Goal: Transaction & Acquisition: Purchase product/service

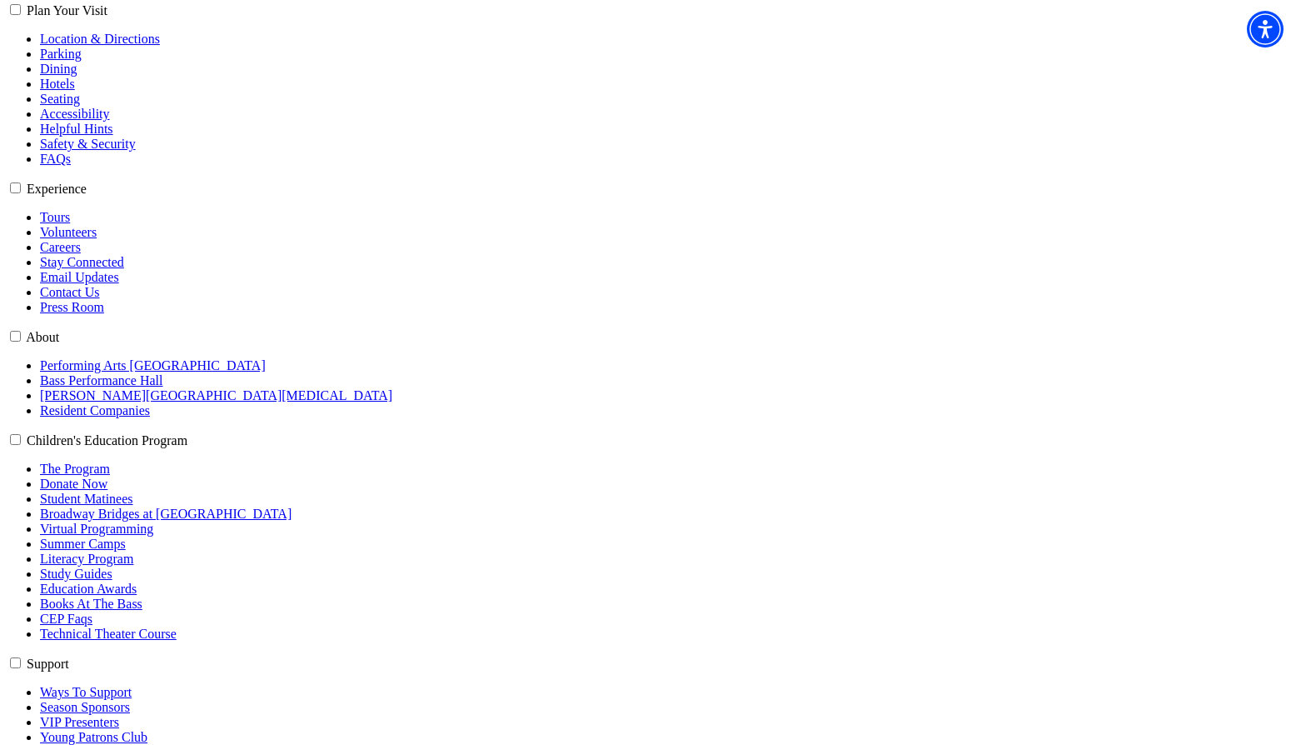
type input "cb@jixaw.com"
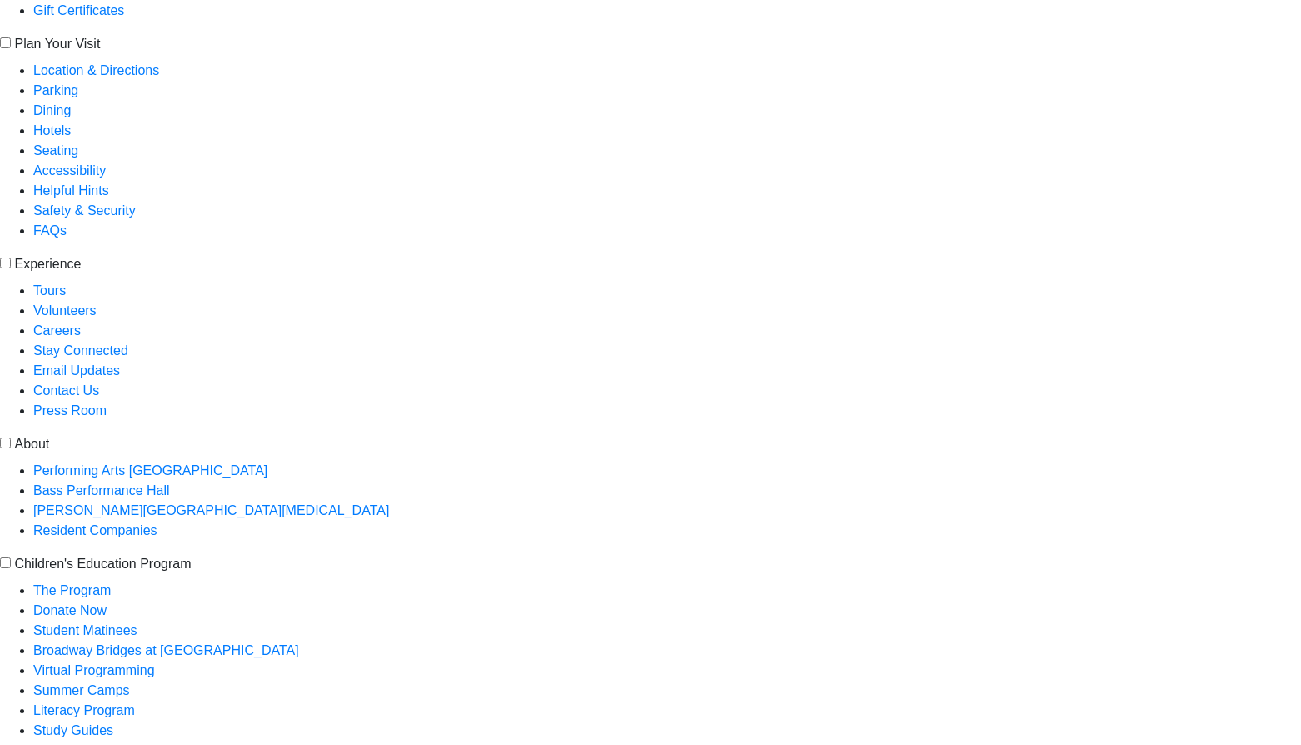
scroll to position [517, 0]
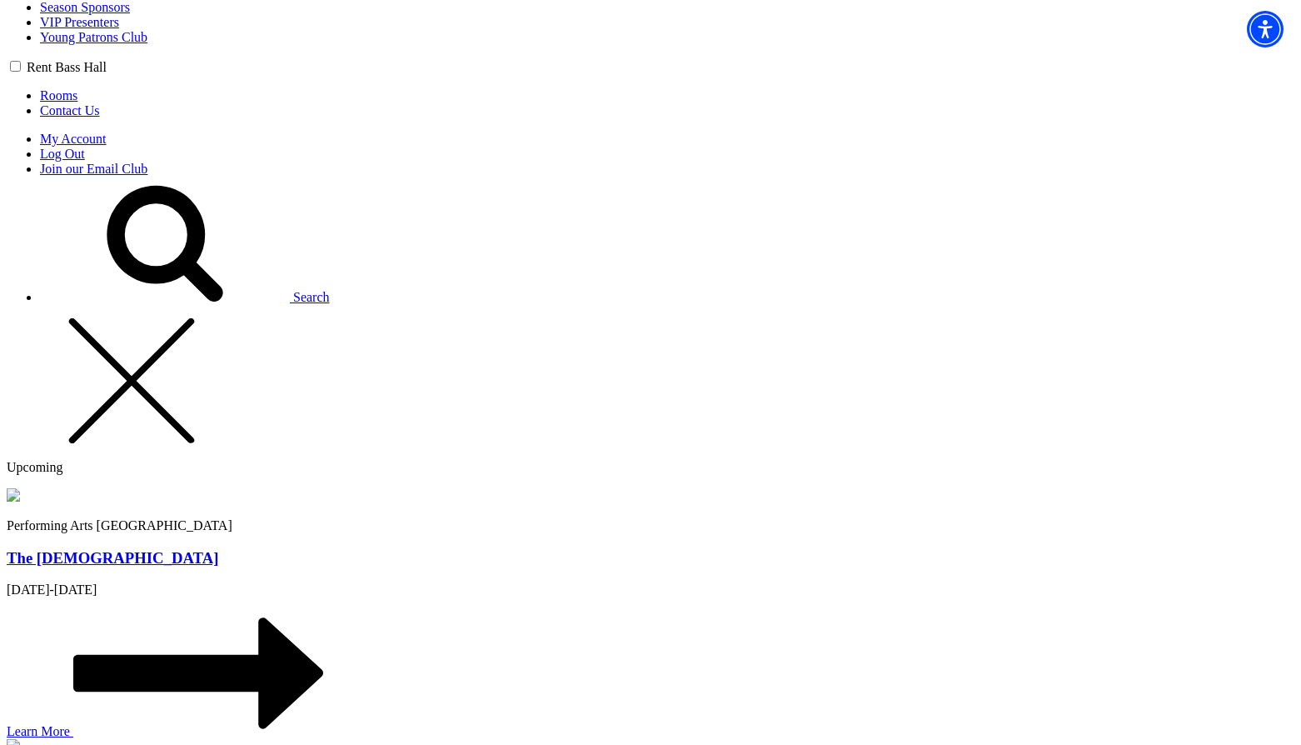
scroll to position [1250, 0]
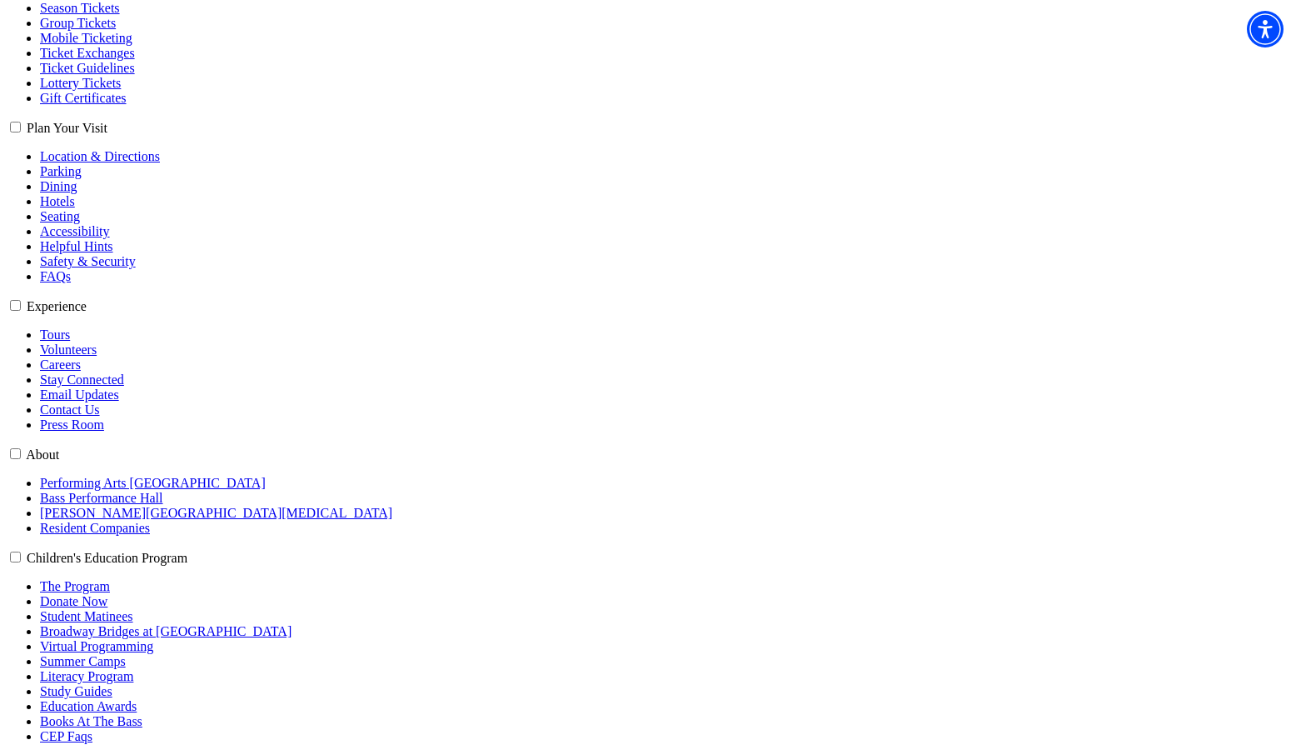
scroll to position [333, 0]
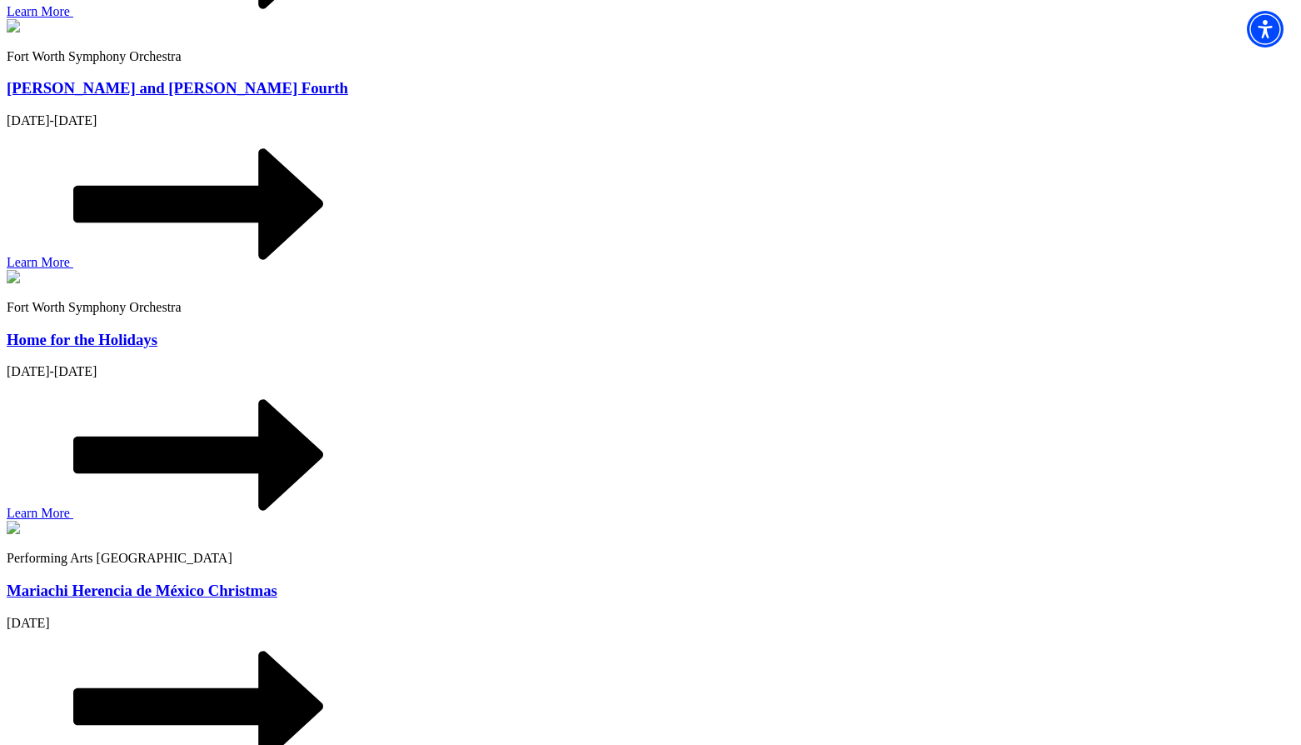
scroll to position [5499, 0]
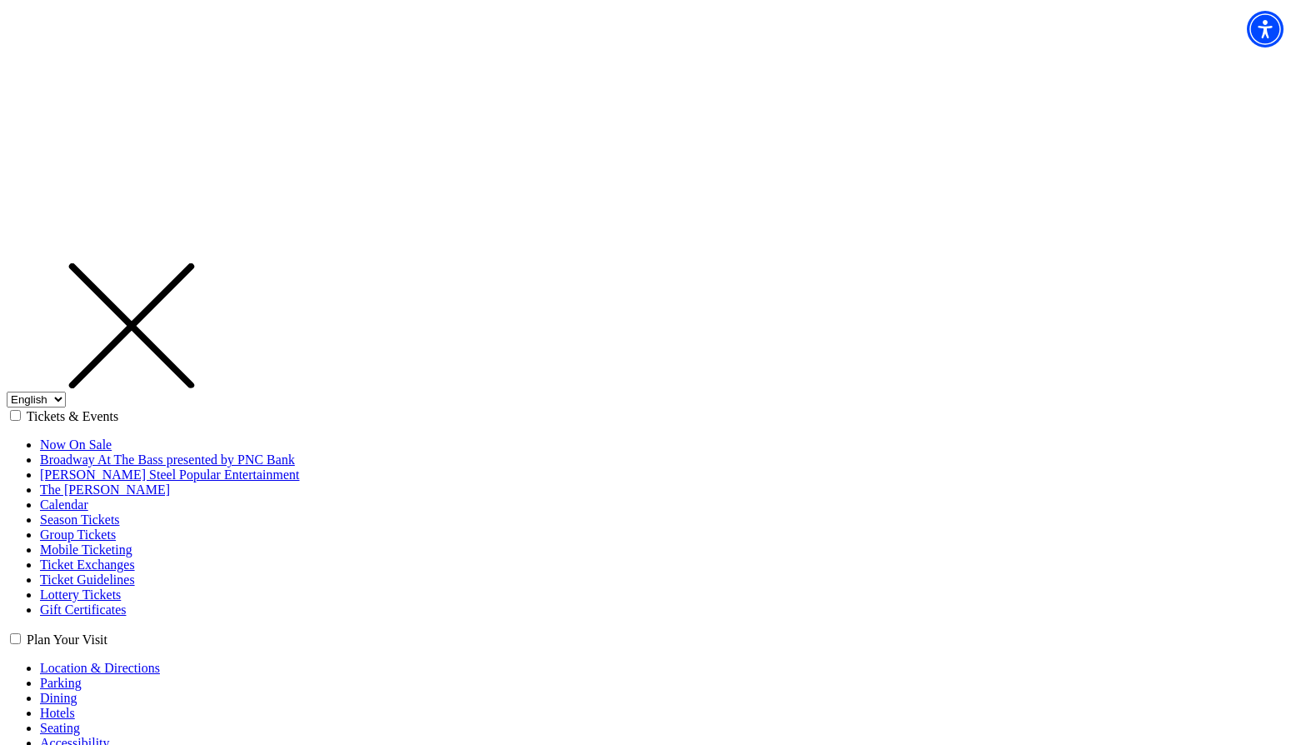
type input "19175"
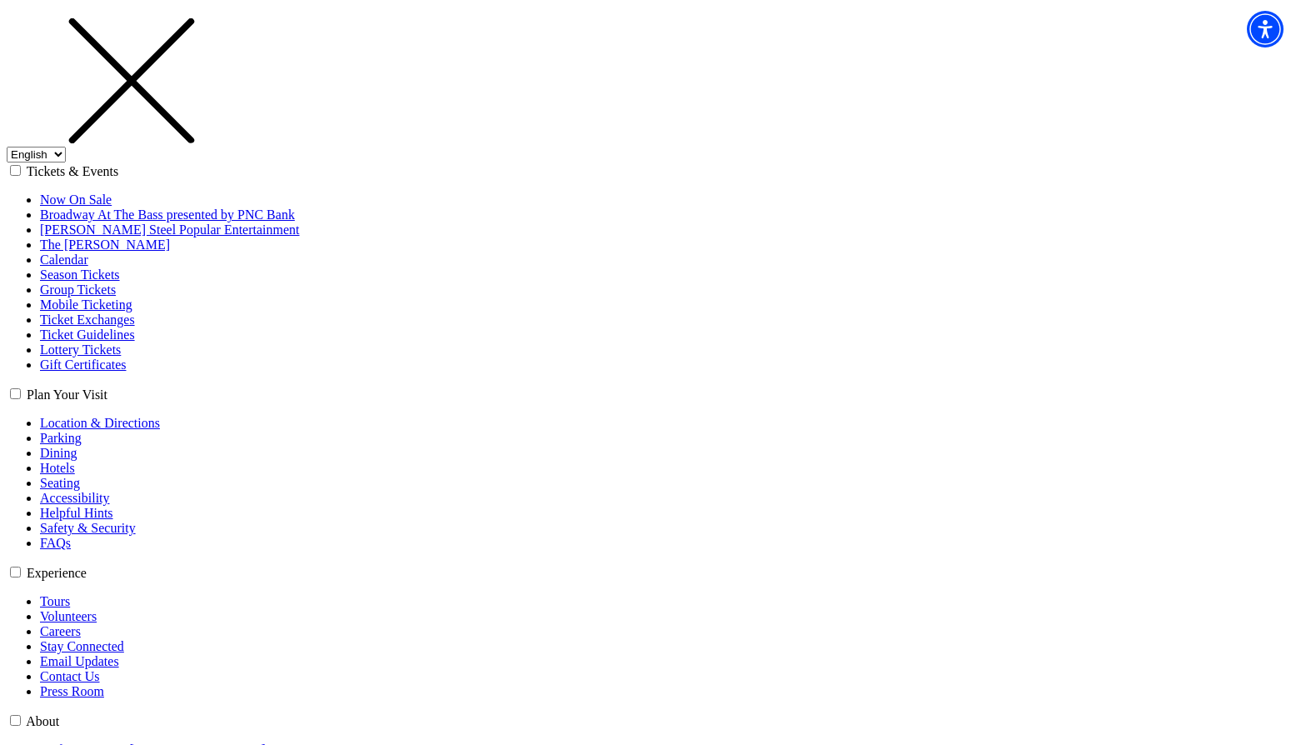
scroll to position [250, 0]
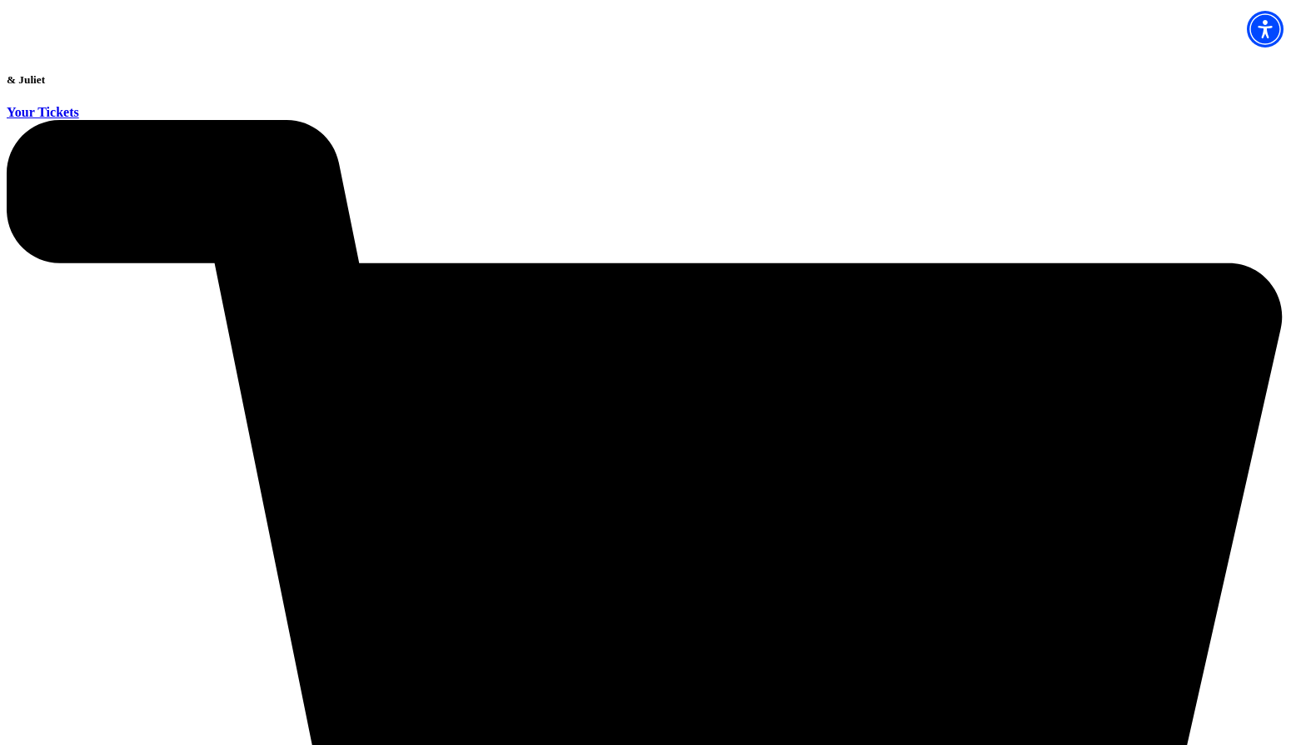
scroll to position [77, 0]
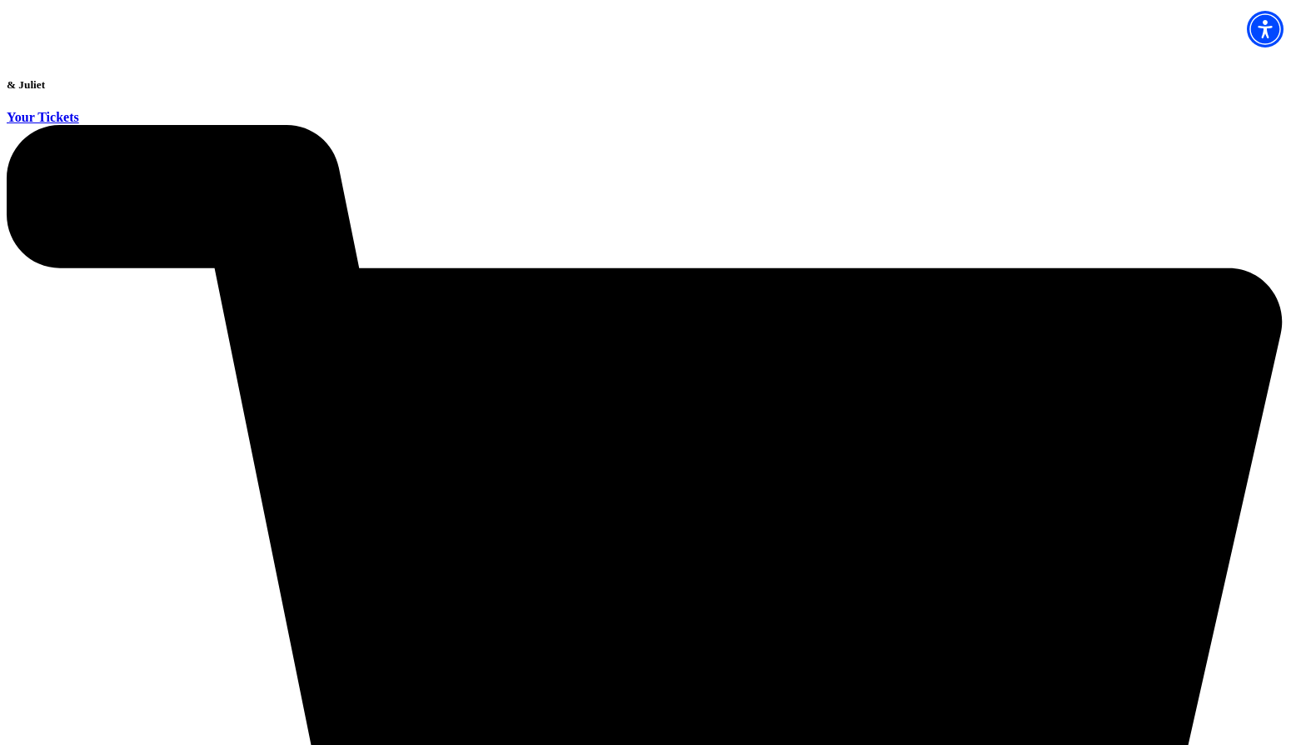
scroll to position [77, 0]
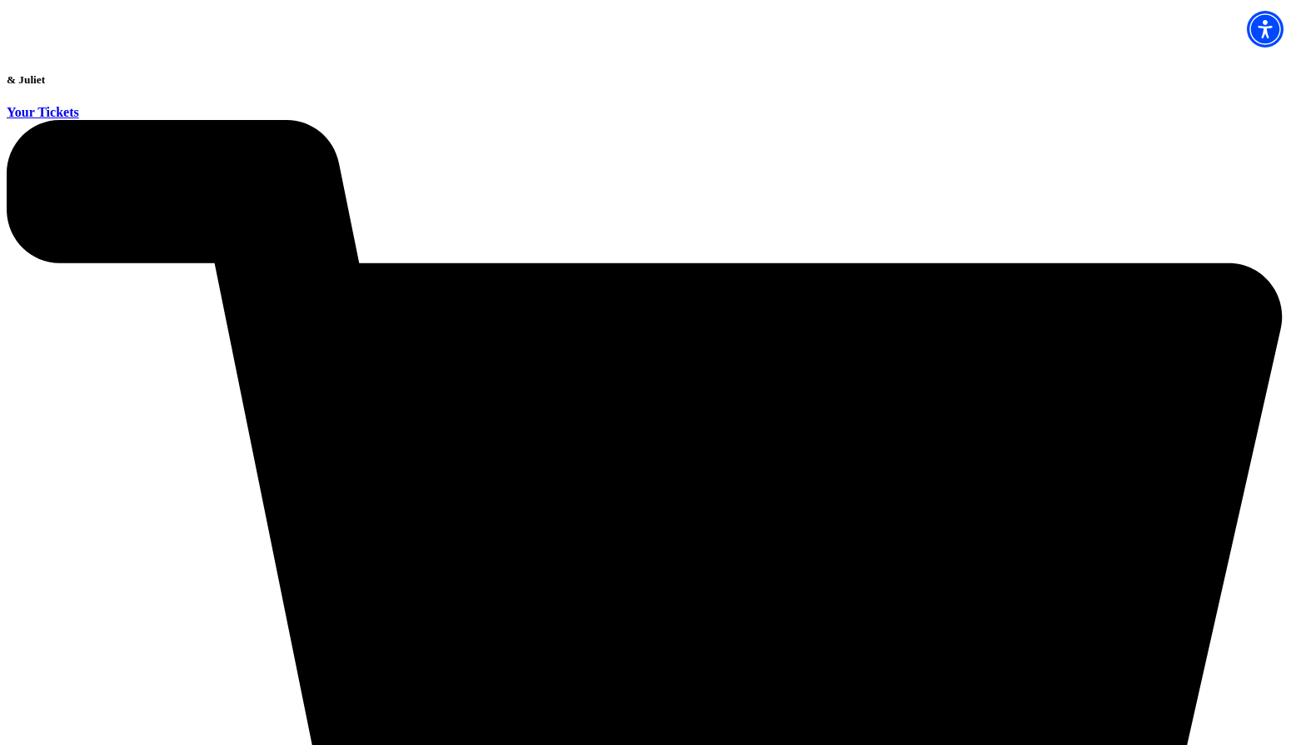
scroll to position [77, 0]
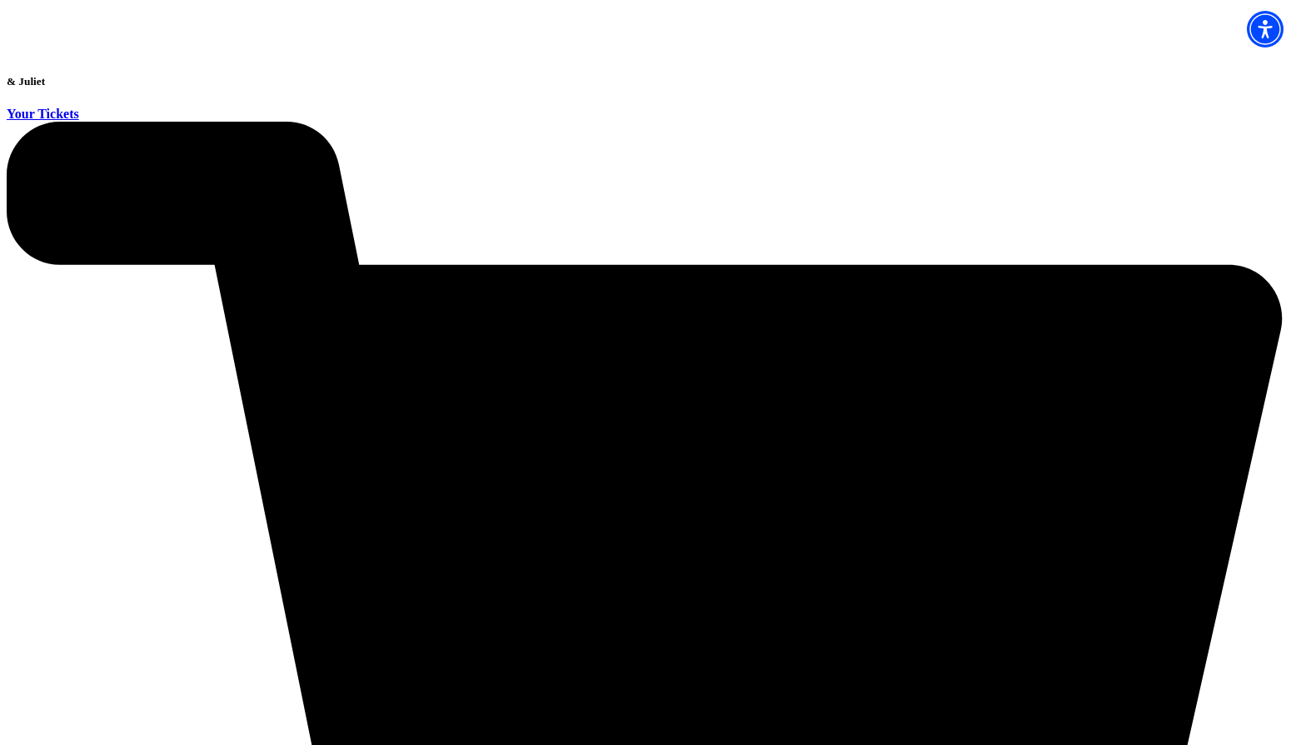
scroll to position [77, 0]
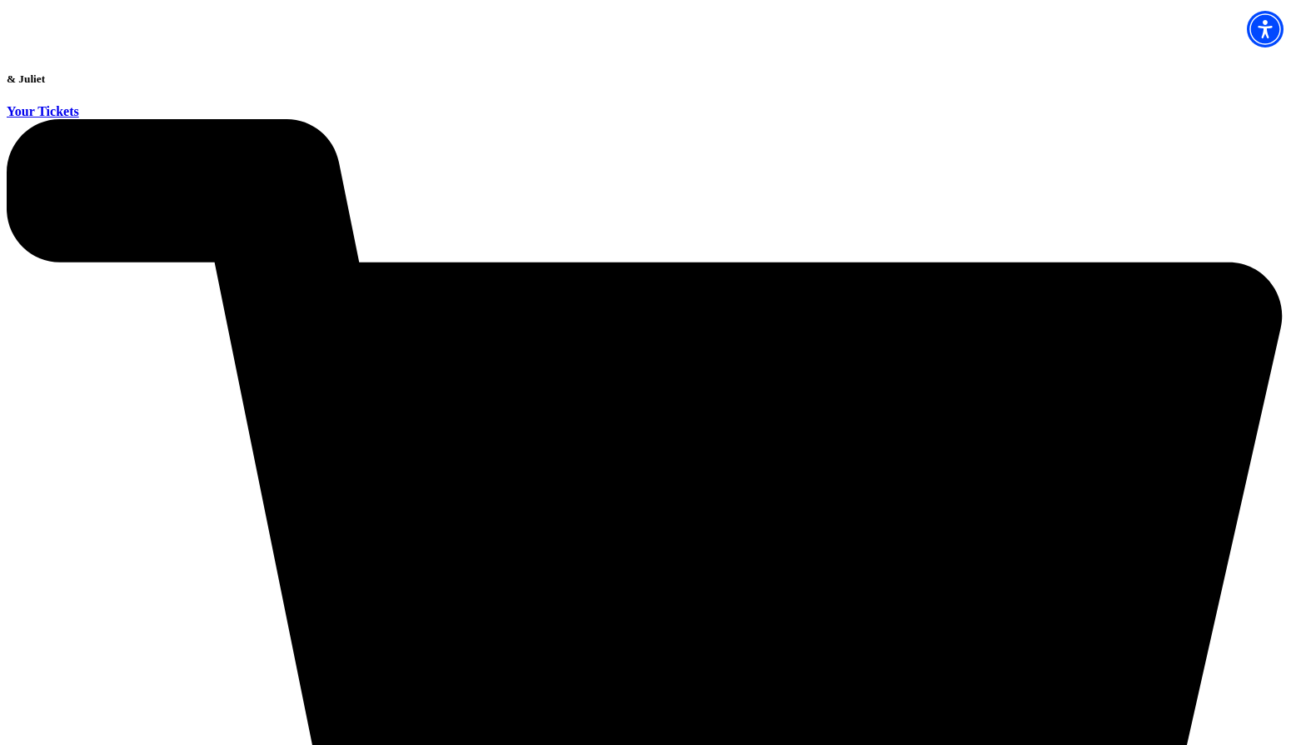
type input "19157"
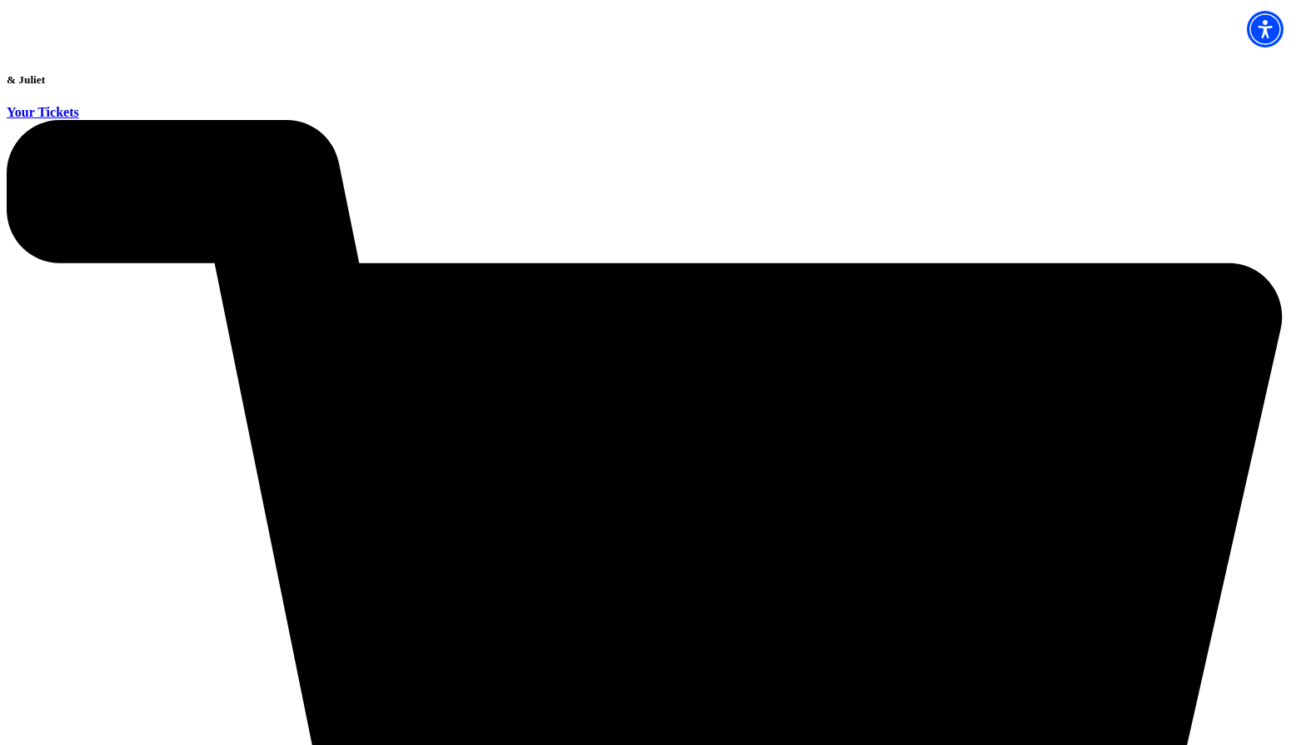
scroll to position [77, 0]
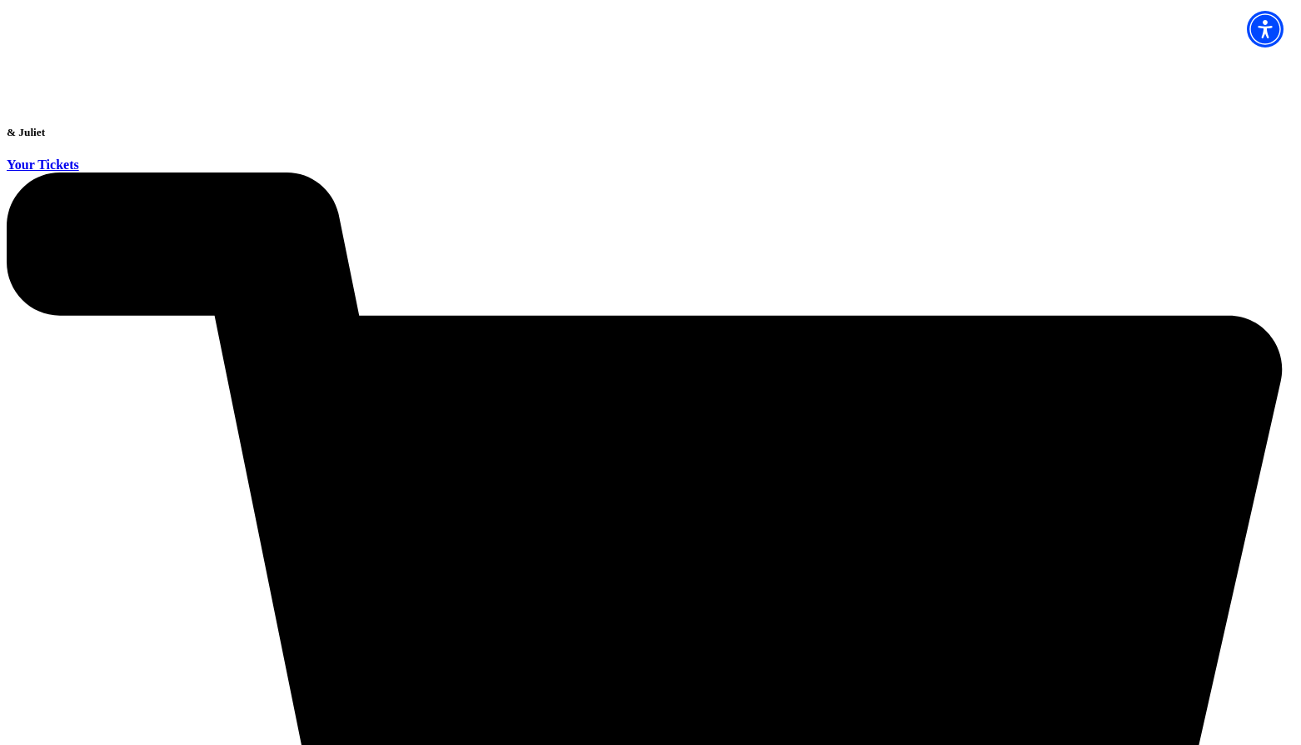
scroll to position [0, 0]
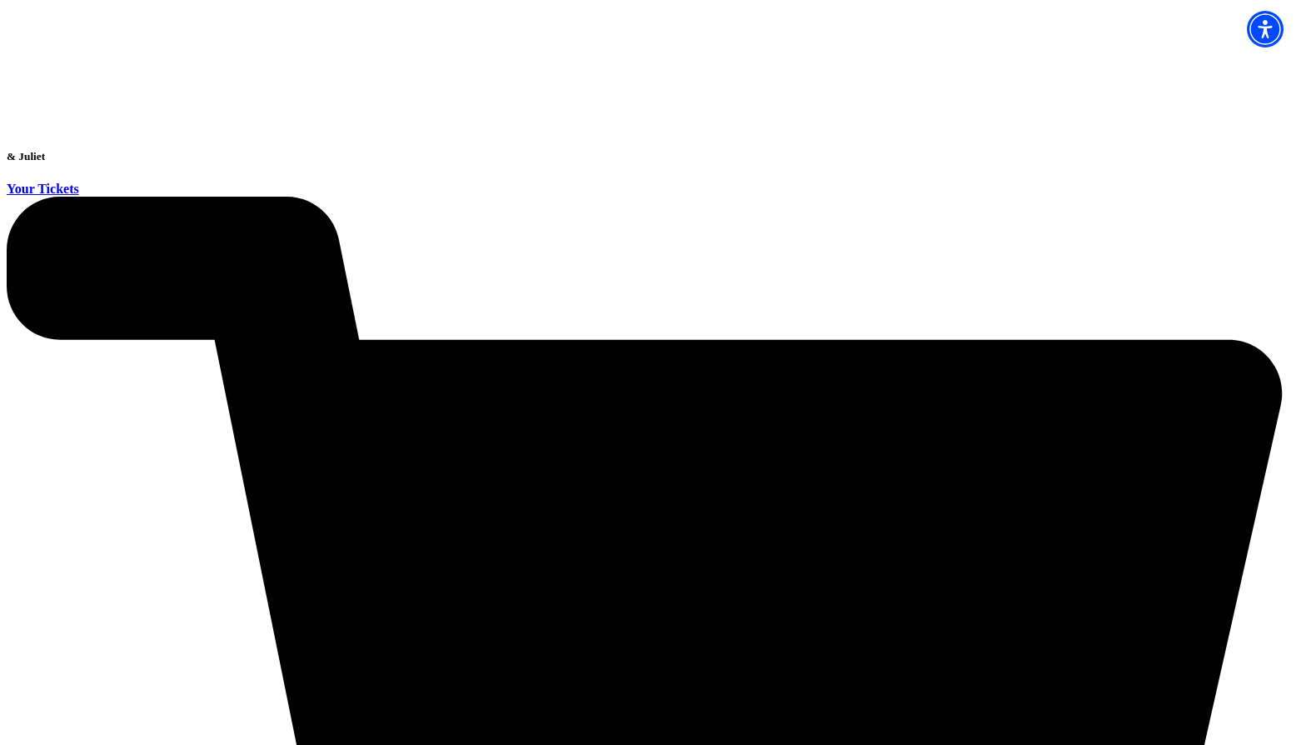
click at [87, 150] on h5 "& Juliet" at bounding box center [651, 156] width 1288 height 13
click at [7, 150] on icon "Click here to go back to filters" at bounding box center [7, 150] width 0 height 0
